Goal: Information Seeking & Learning: Learn about a topic

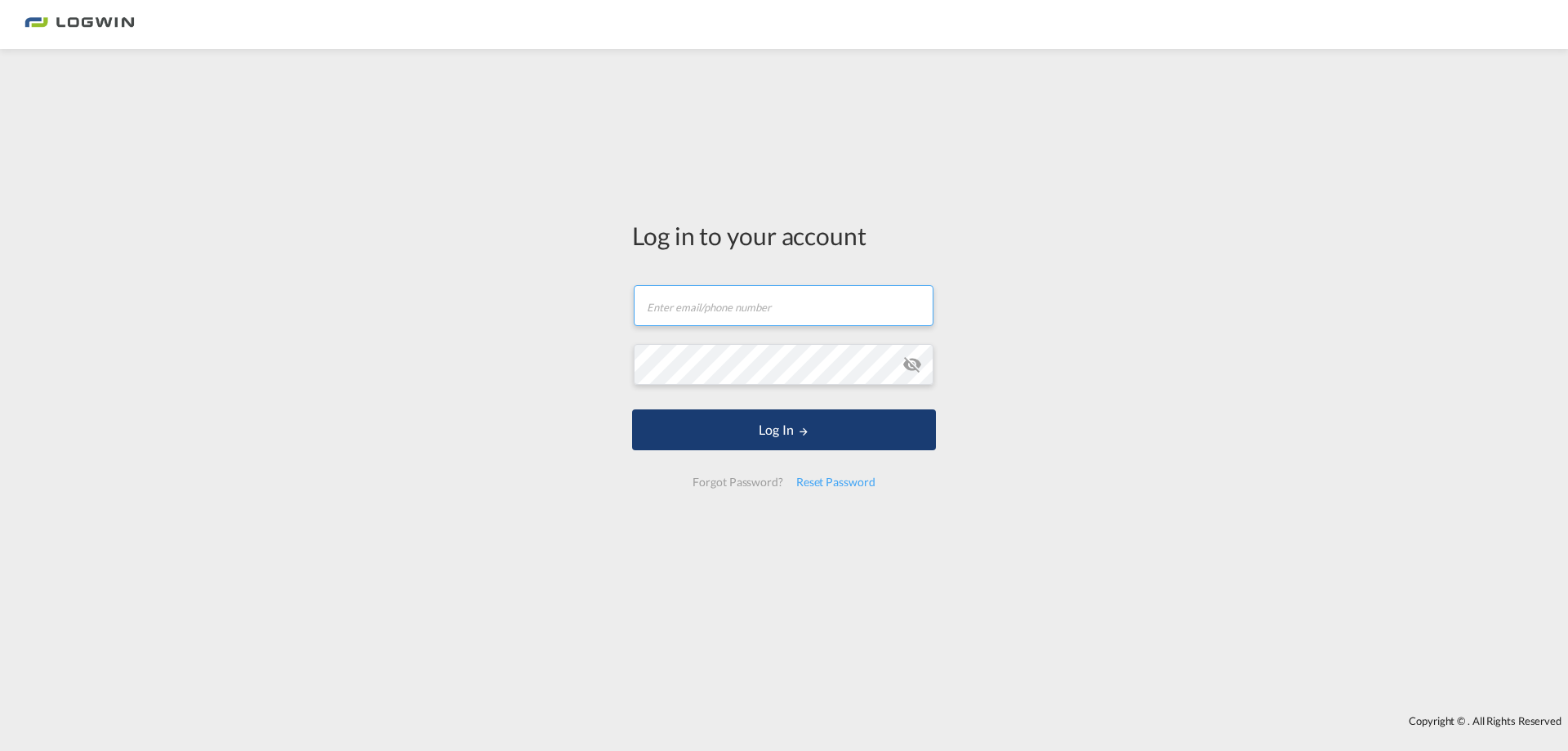
type input "[PERSON_NAME][EMAIL_ADDRESS][DOMAIN_NAME]"
click at [758, 435] on button "Log In" at bounding box center [784, 430] width 304 height 41
